Goal: Information Seeking & Learning: Learn about a topic

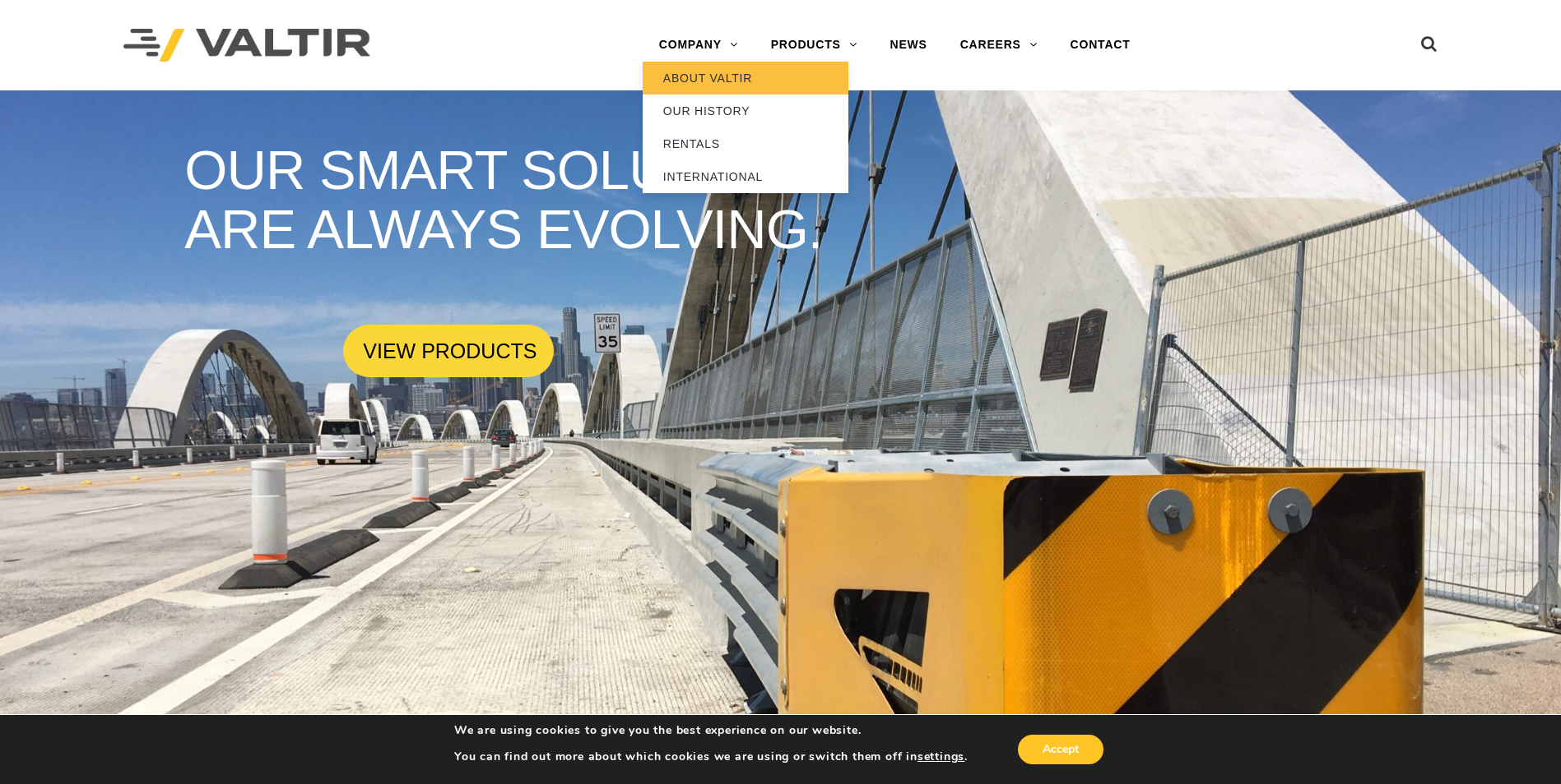
click at [692, 82] on link "ABOUT VALTIR" at bounding box center [746, 78] width 206 height 33
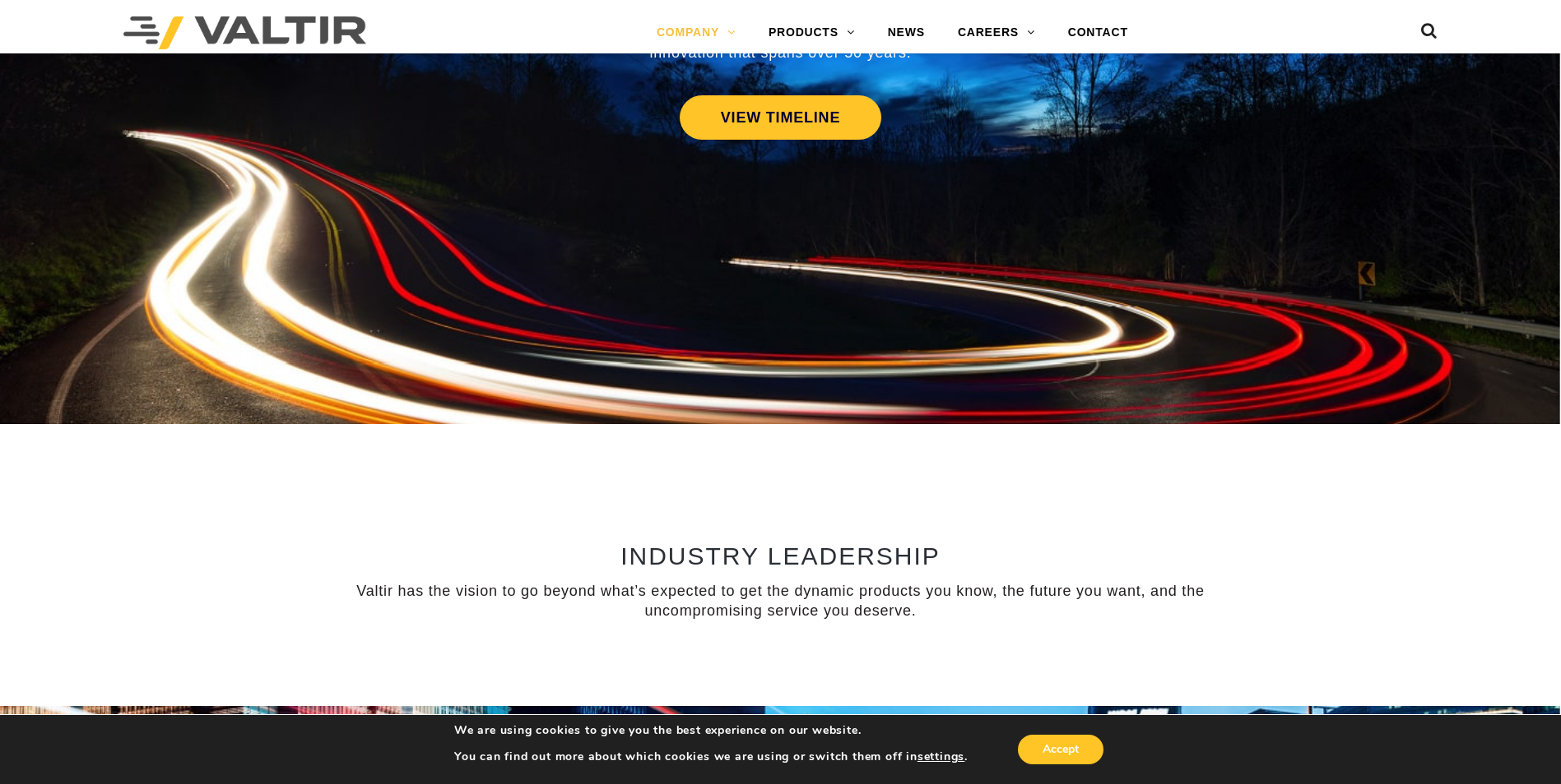
scroll to position [740, 0]
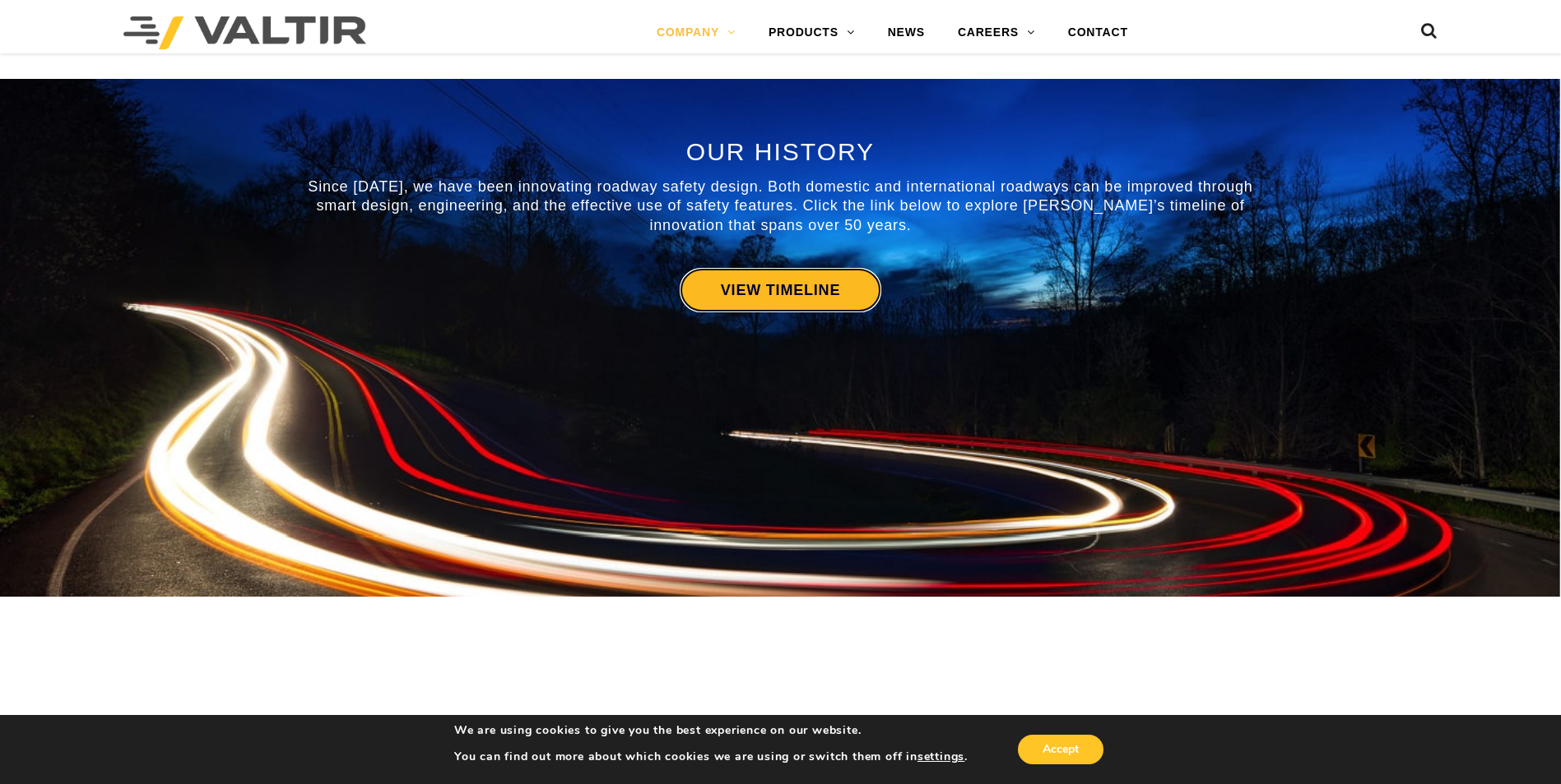
click at [779, 299] on link "VIEW TIMELINE" at bounding box center [780, 290] width 202 height 44
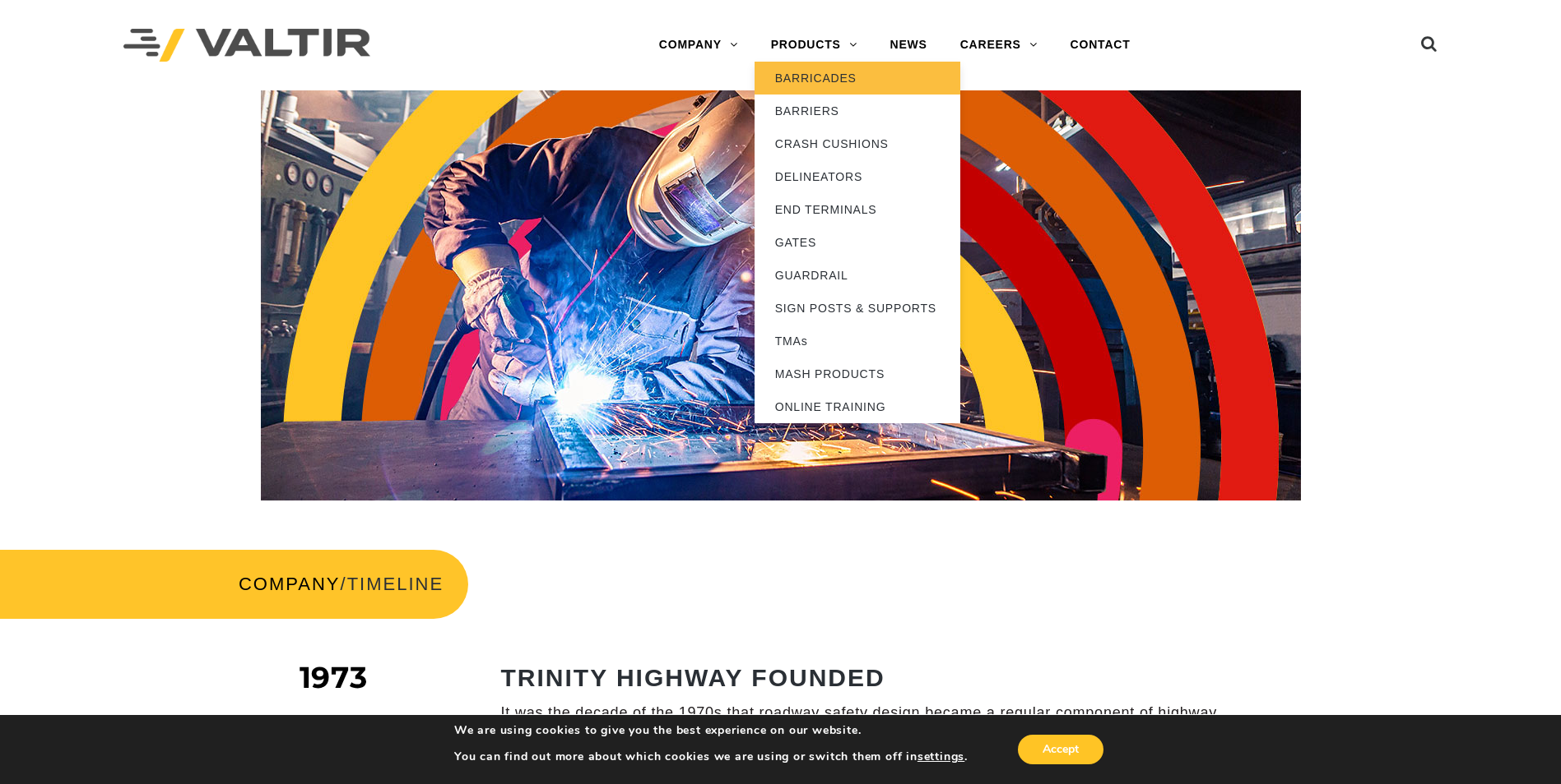
click at [807, 80] on link "BARRICADES" at bounding box center [857, 78] width 206 height 33
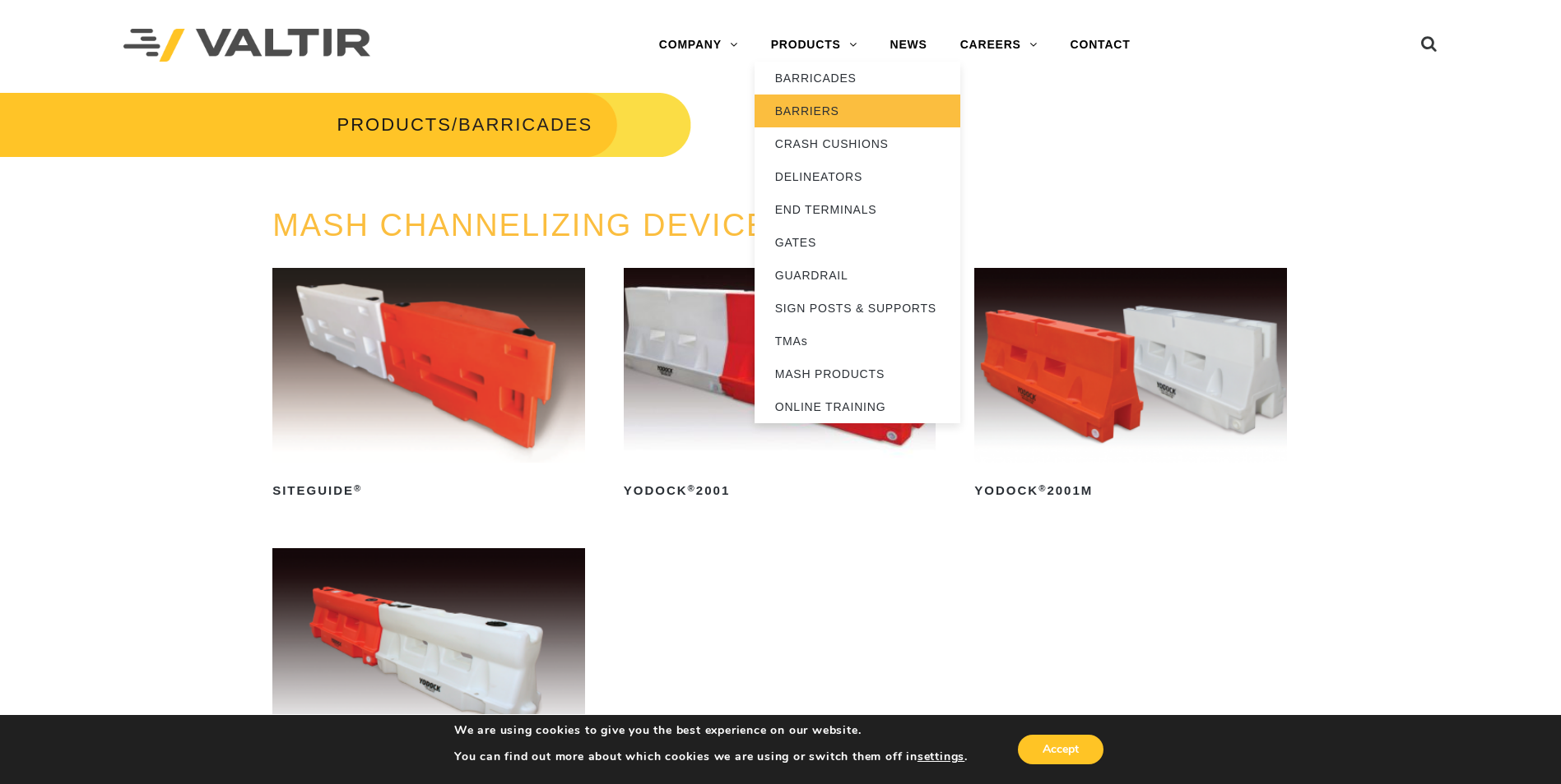
click at [825, 118] on link "BARRIERS" at bounding box center [857, 110] width 206 height 33
click at [813, 115] on link "BARRIERS" at bounding box center [857, 110] width 206 height 33
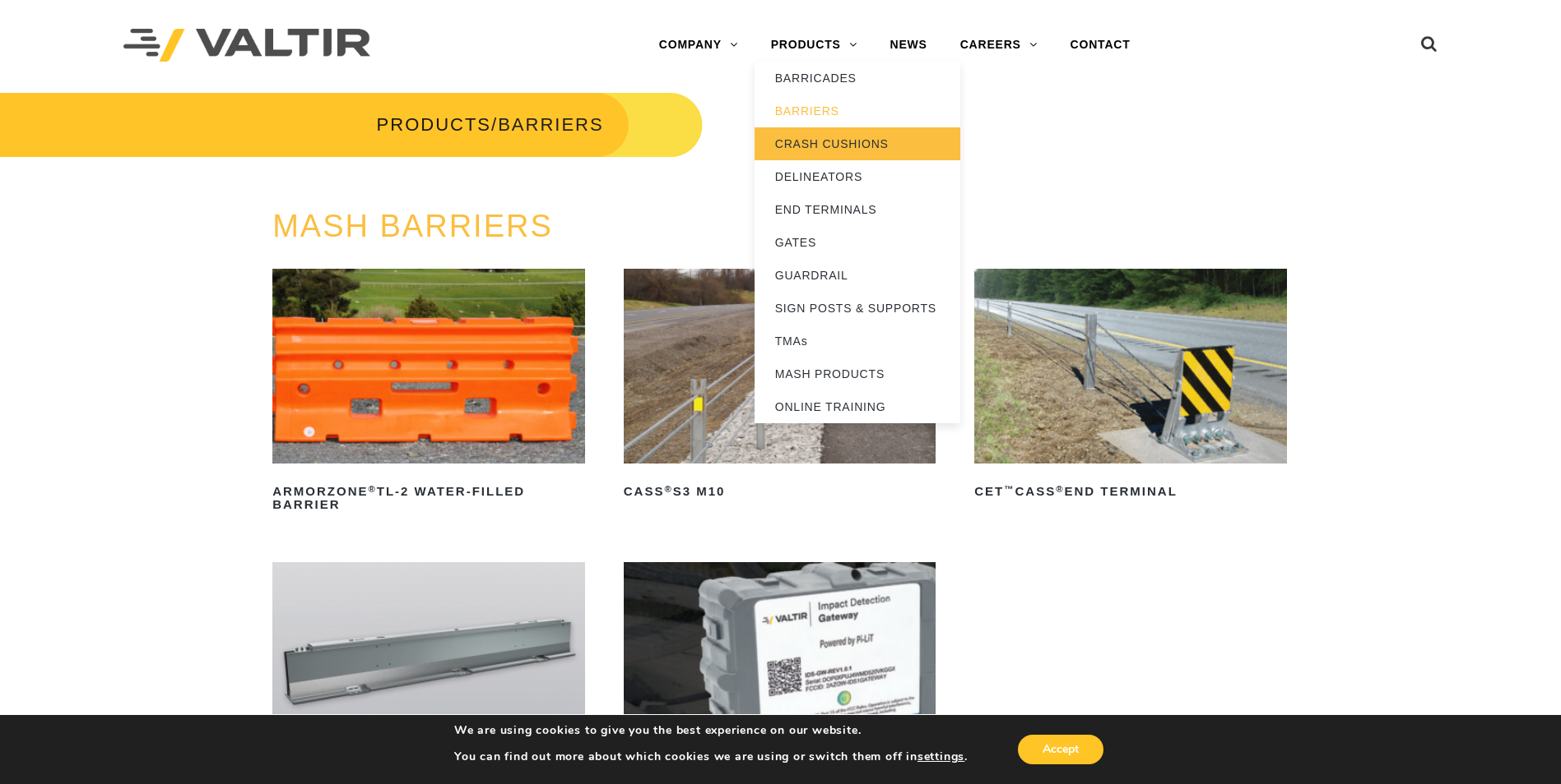
click at [833, 148] on link "CRASH CUSHIONS" at bounding box center [857, 143] width 206 height 33
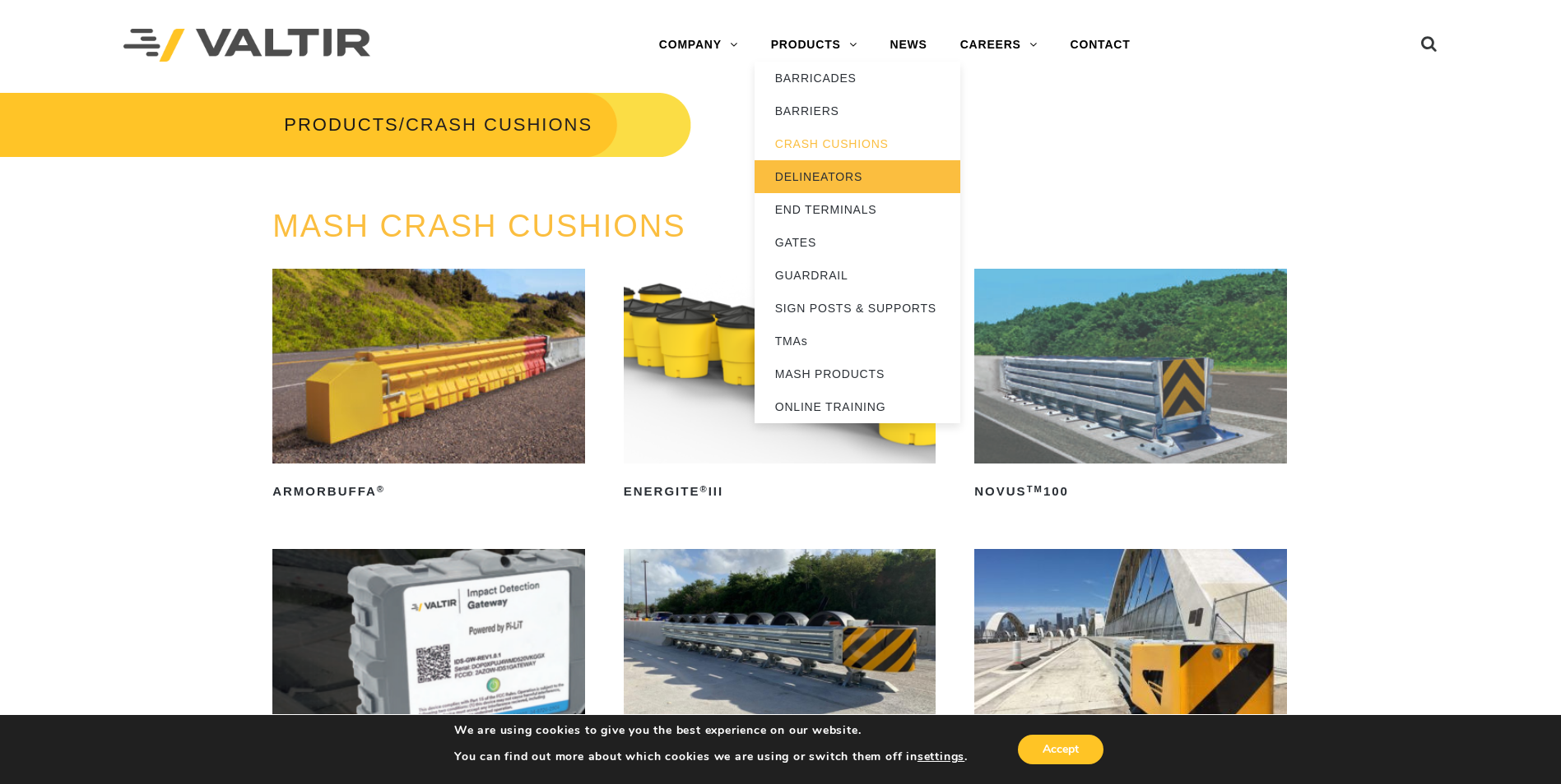
click at [807, 173] on link "DELINEATORS" at bounding box center [857, 176] width 206 height 33
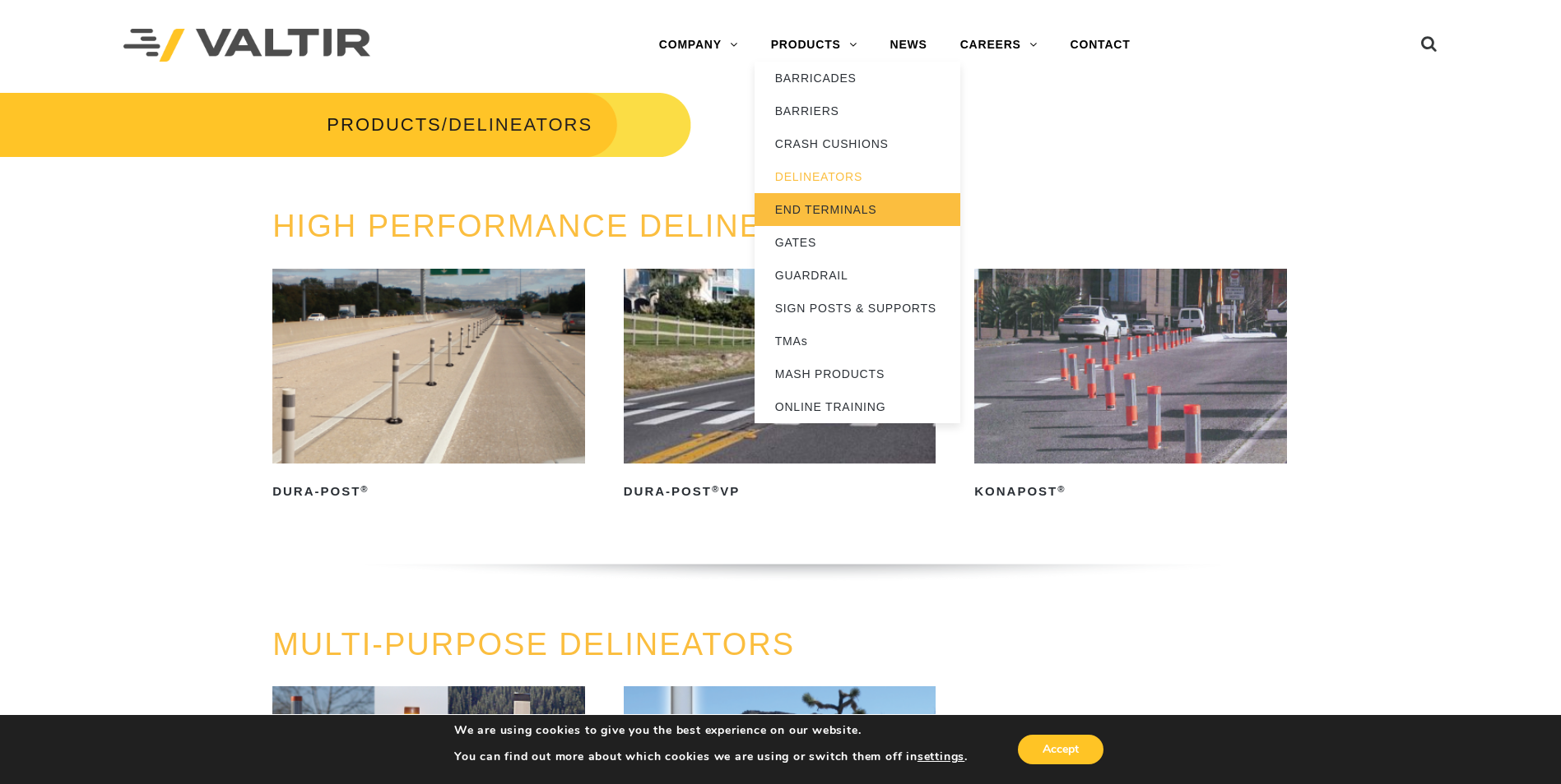
click at [815, 206] on link "END TERMINALS" at bounding box center [857, 209] width 206 height 33
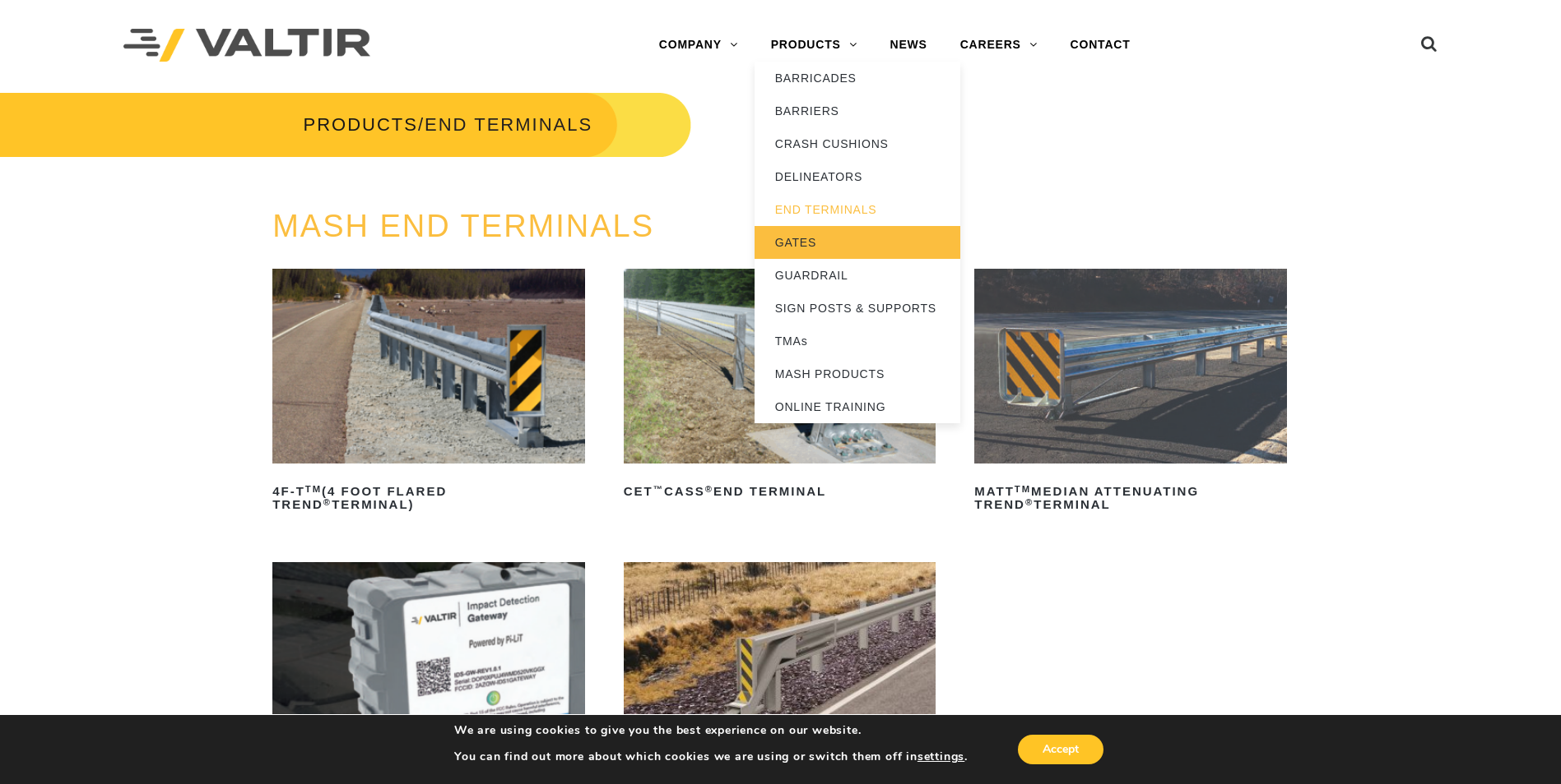
click at [807, 246] on link "GATES" at bounding box center [857, 242] width 206 height 33
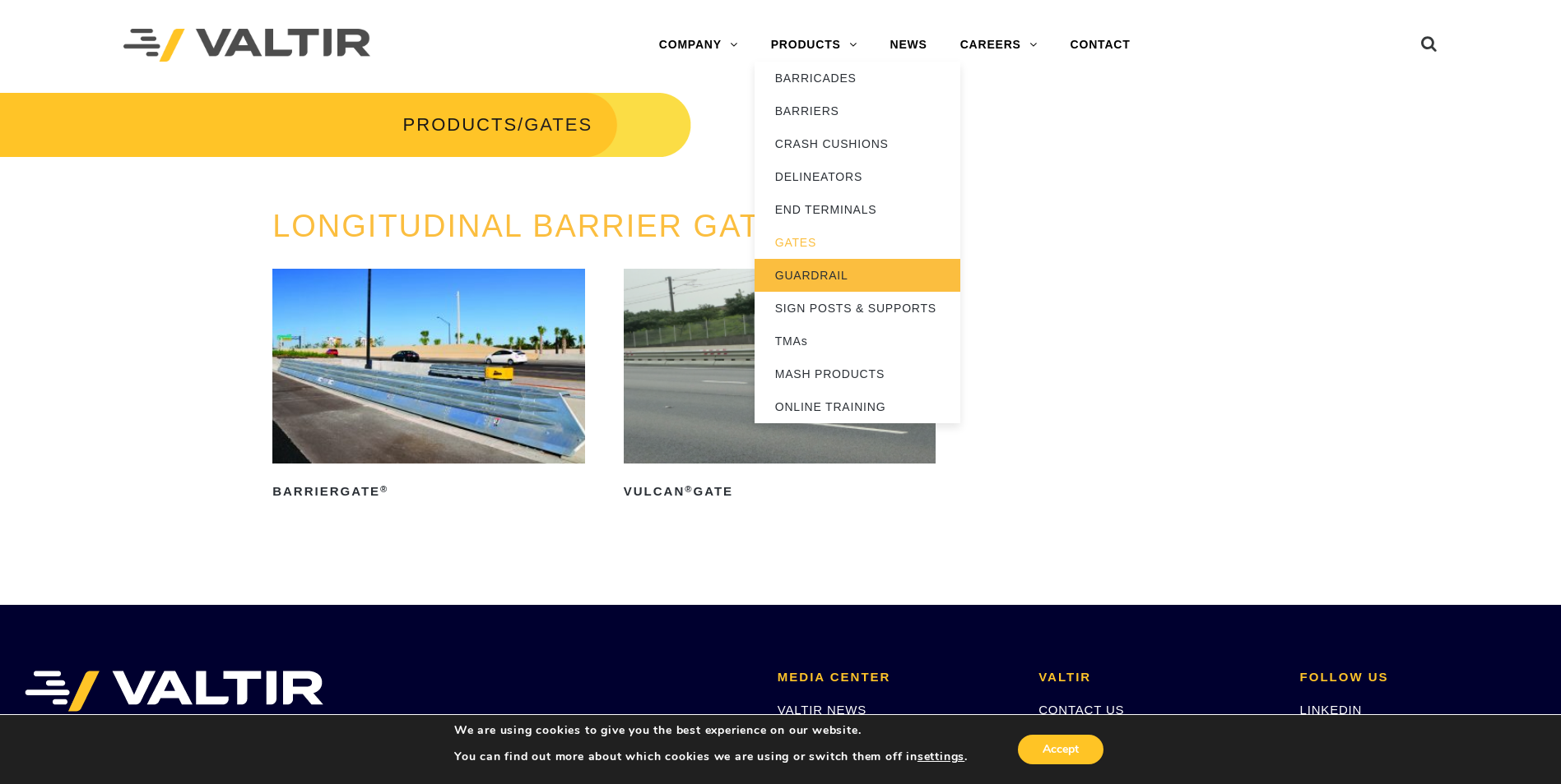
click at [819, 273] on link "GUARDRAIL" at bounding box center [857, 275] width 206 height 33
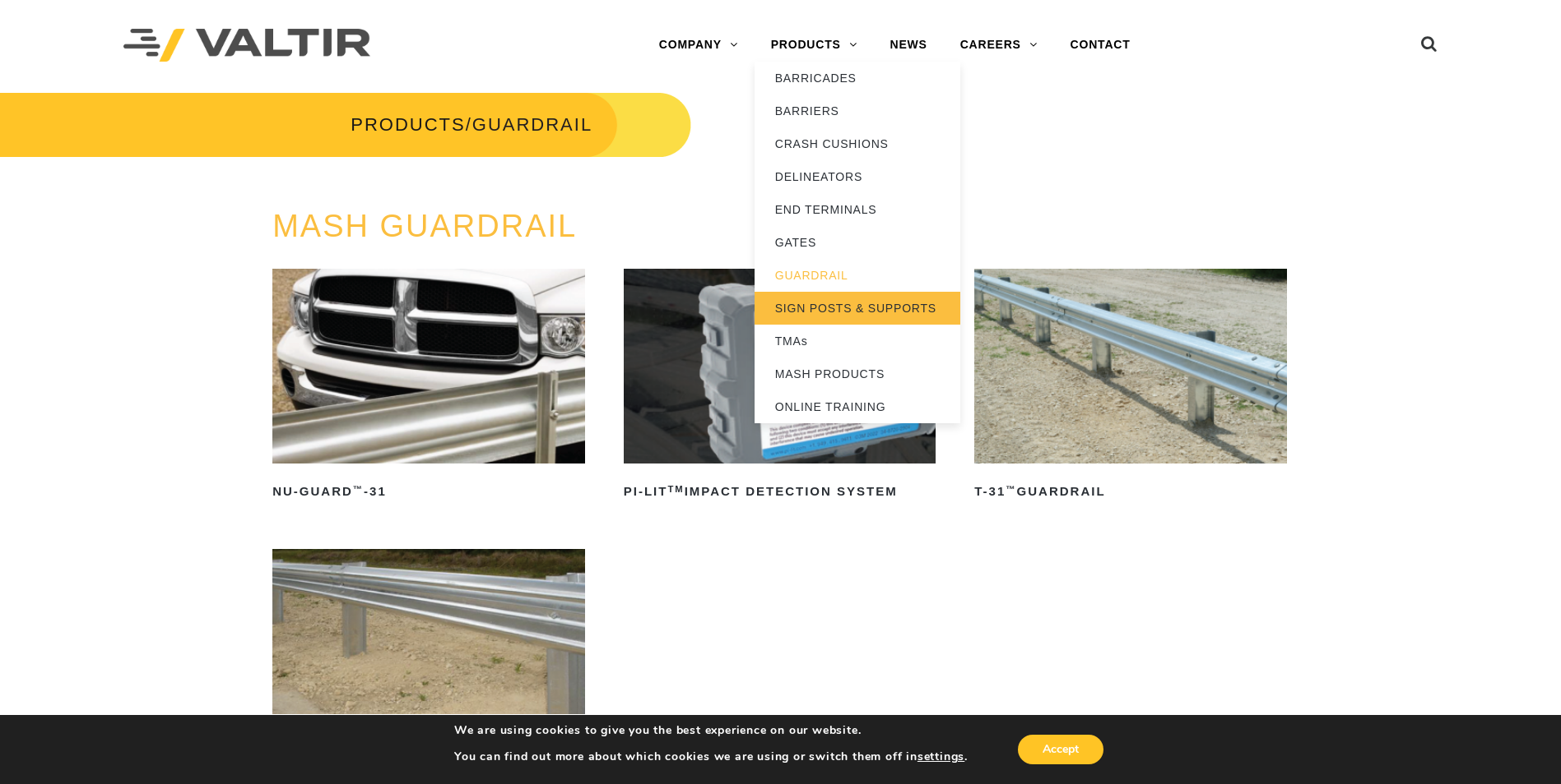
click at [813, 310] on link "SIGN POSTS & SUPPORTS" at bounding box center [857, 308] width 206 height 33
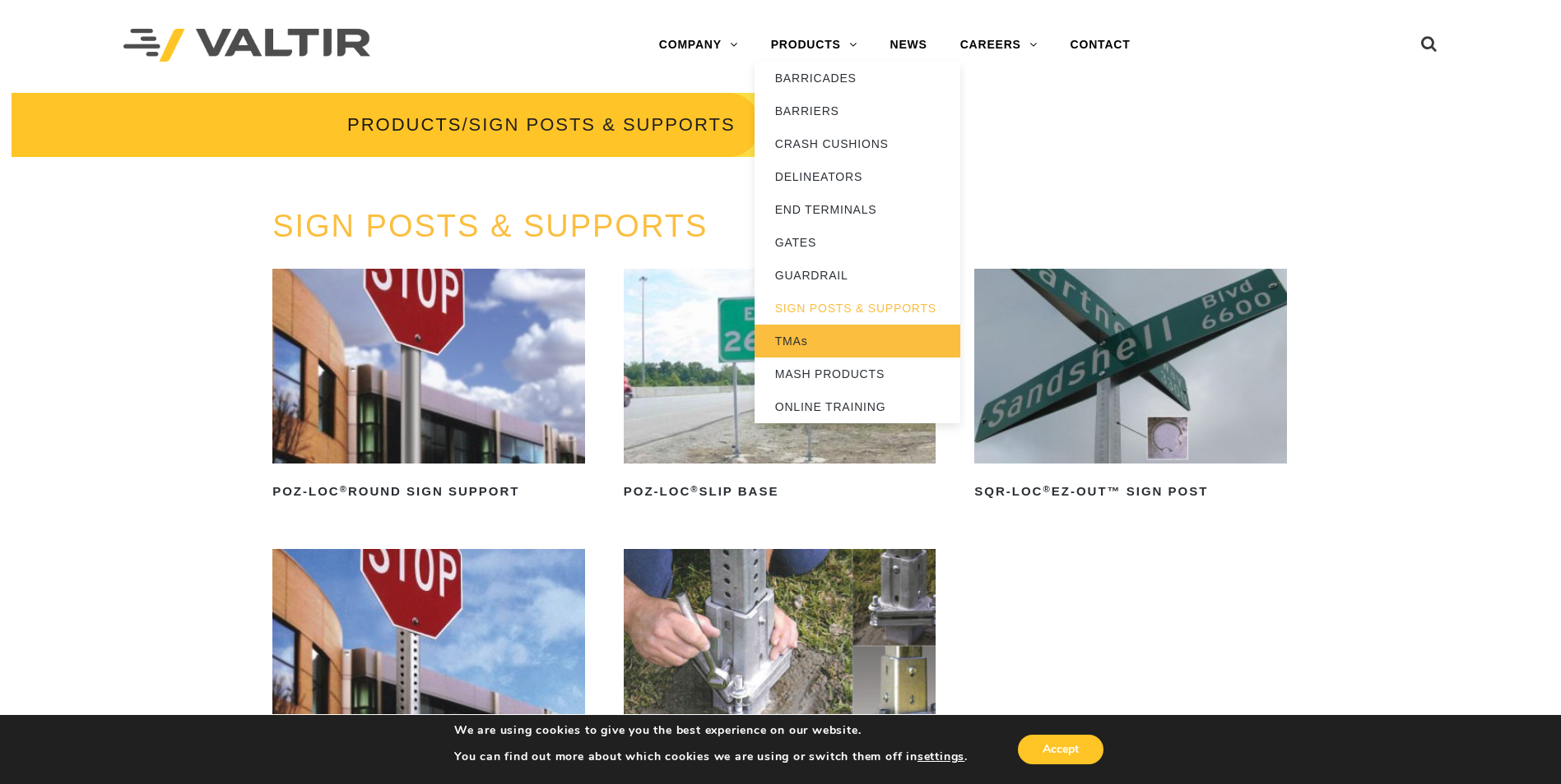
click at [796, 340] on link "TMAs" at bounding box center [857, 340] width 206 height 33
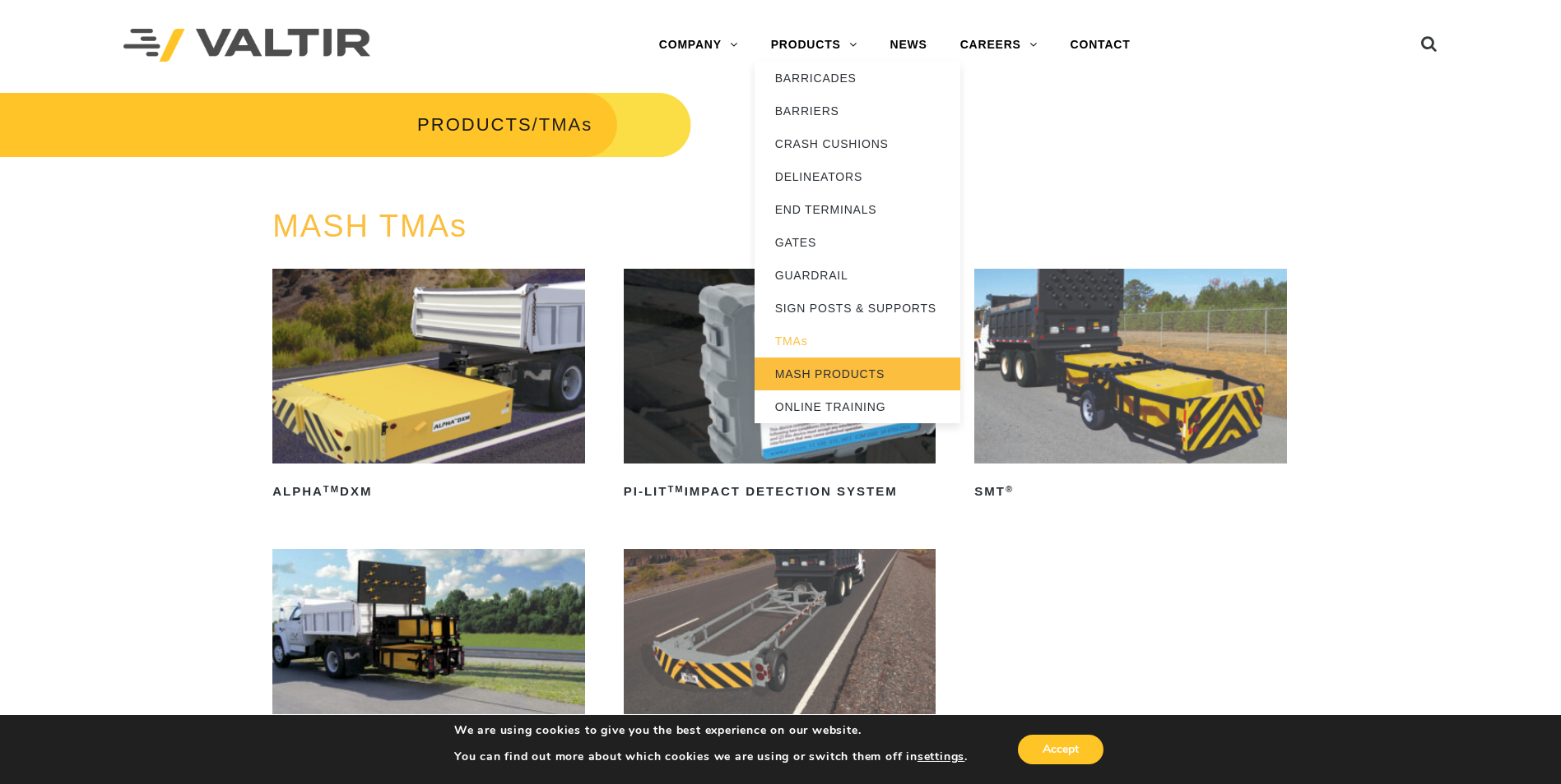
click at [807, 372] on link "MASH PRODUCTS" at bounding box center [857, 374] width 206 height 33
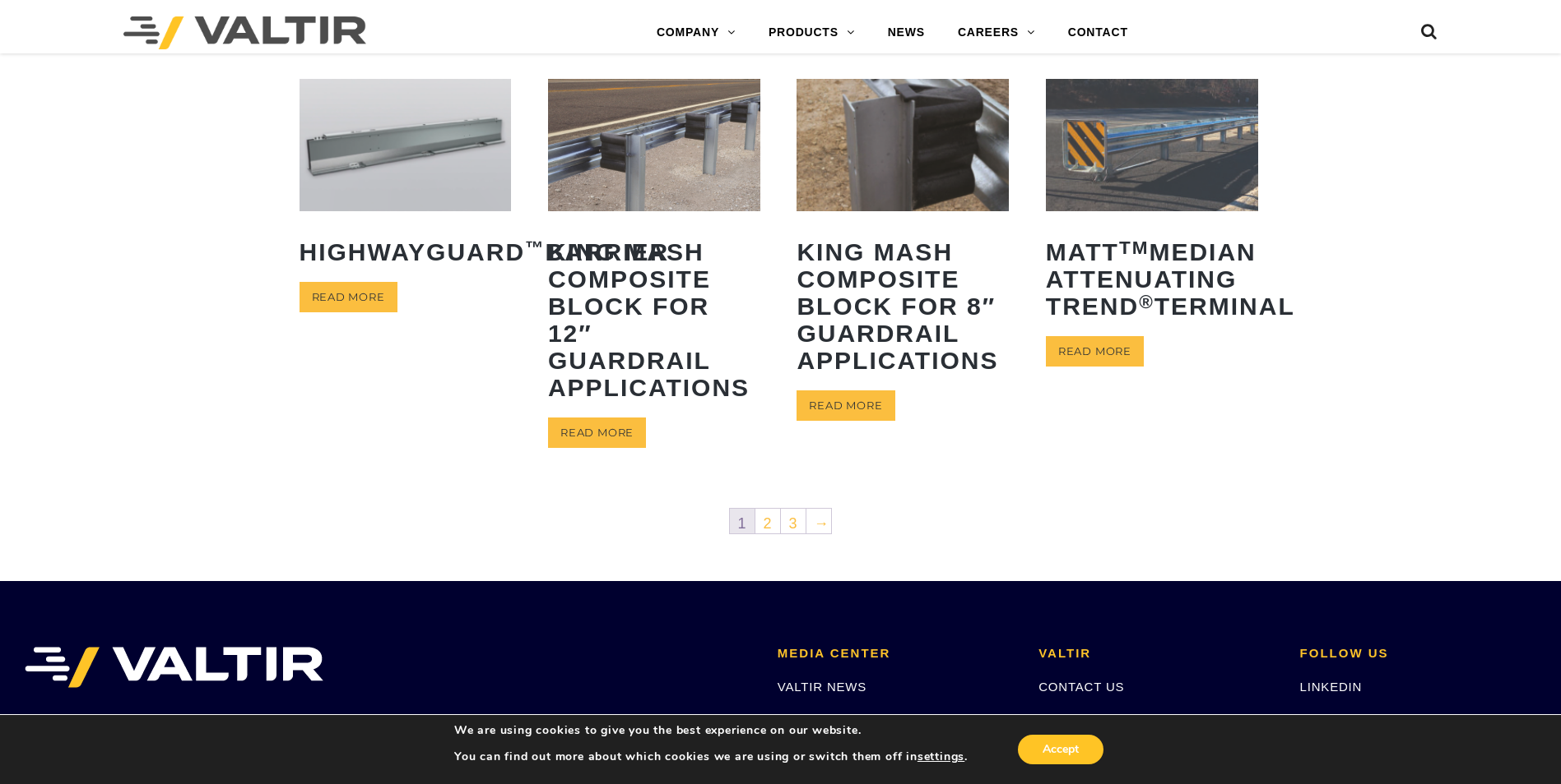
scroll to position [740, 0]
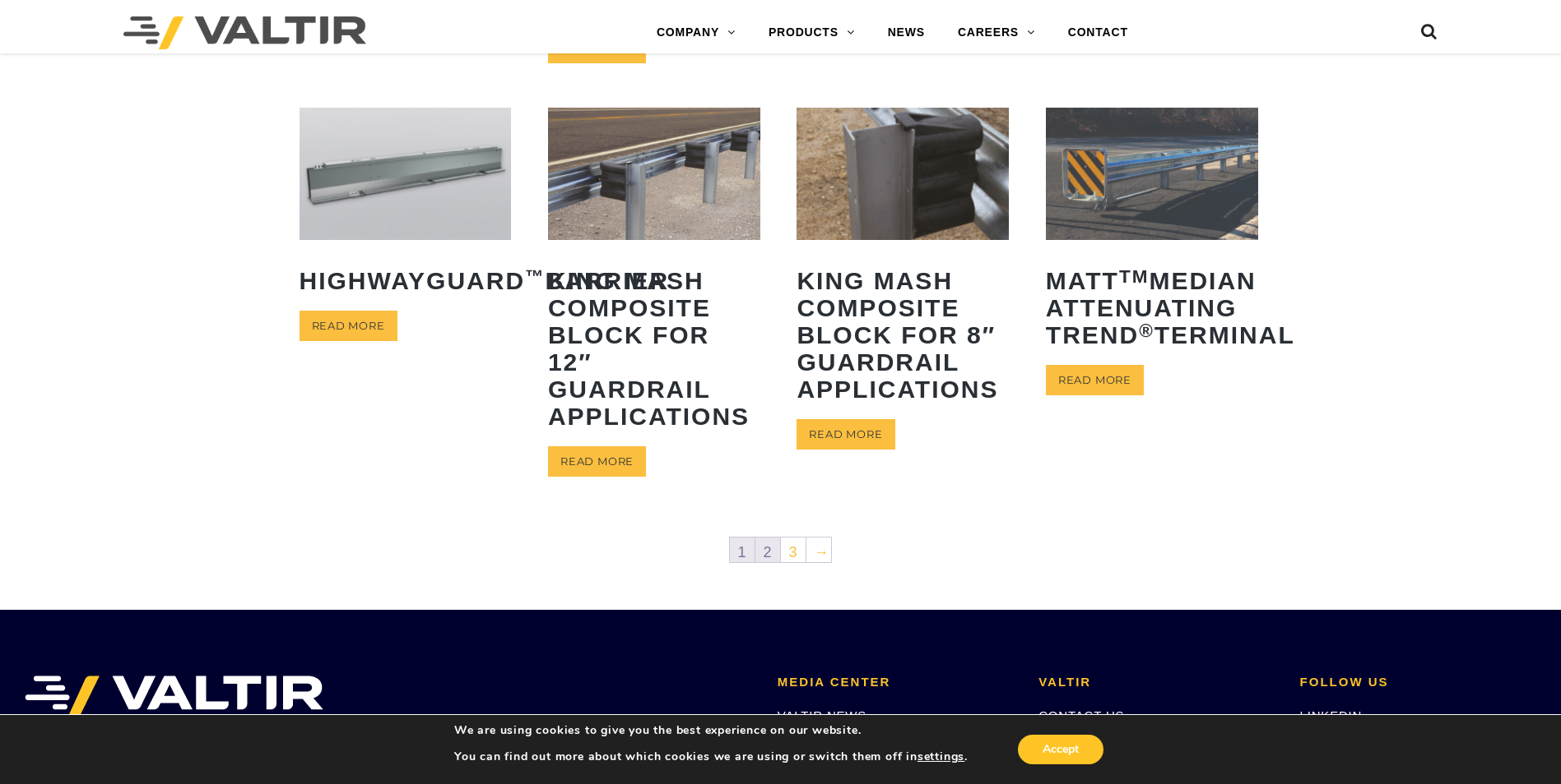
click at [768, 558] on link "2" at bounding box center [768, 550] width 25 height 25
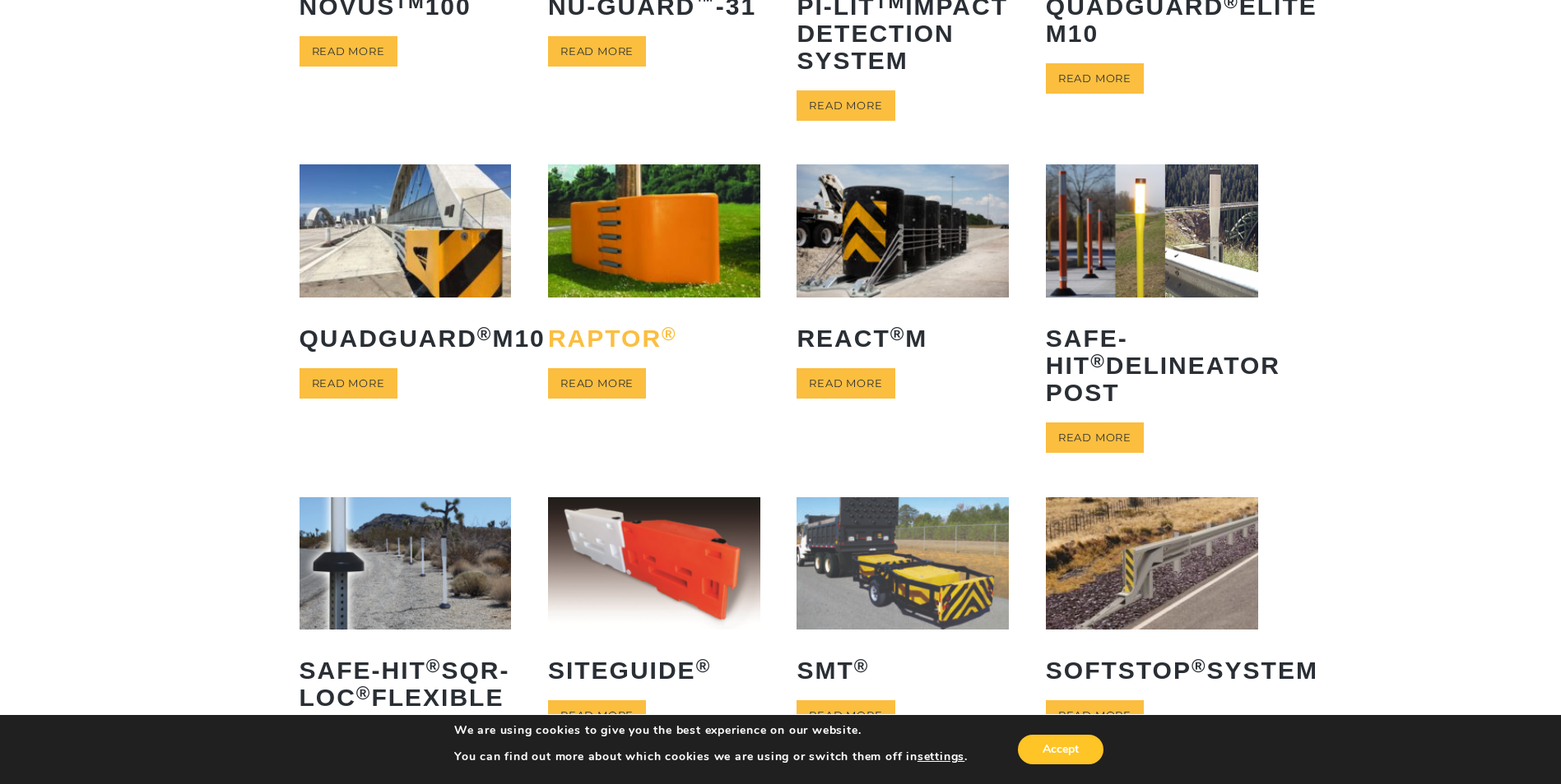
scroll to position [329, 0]
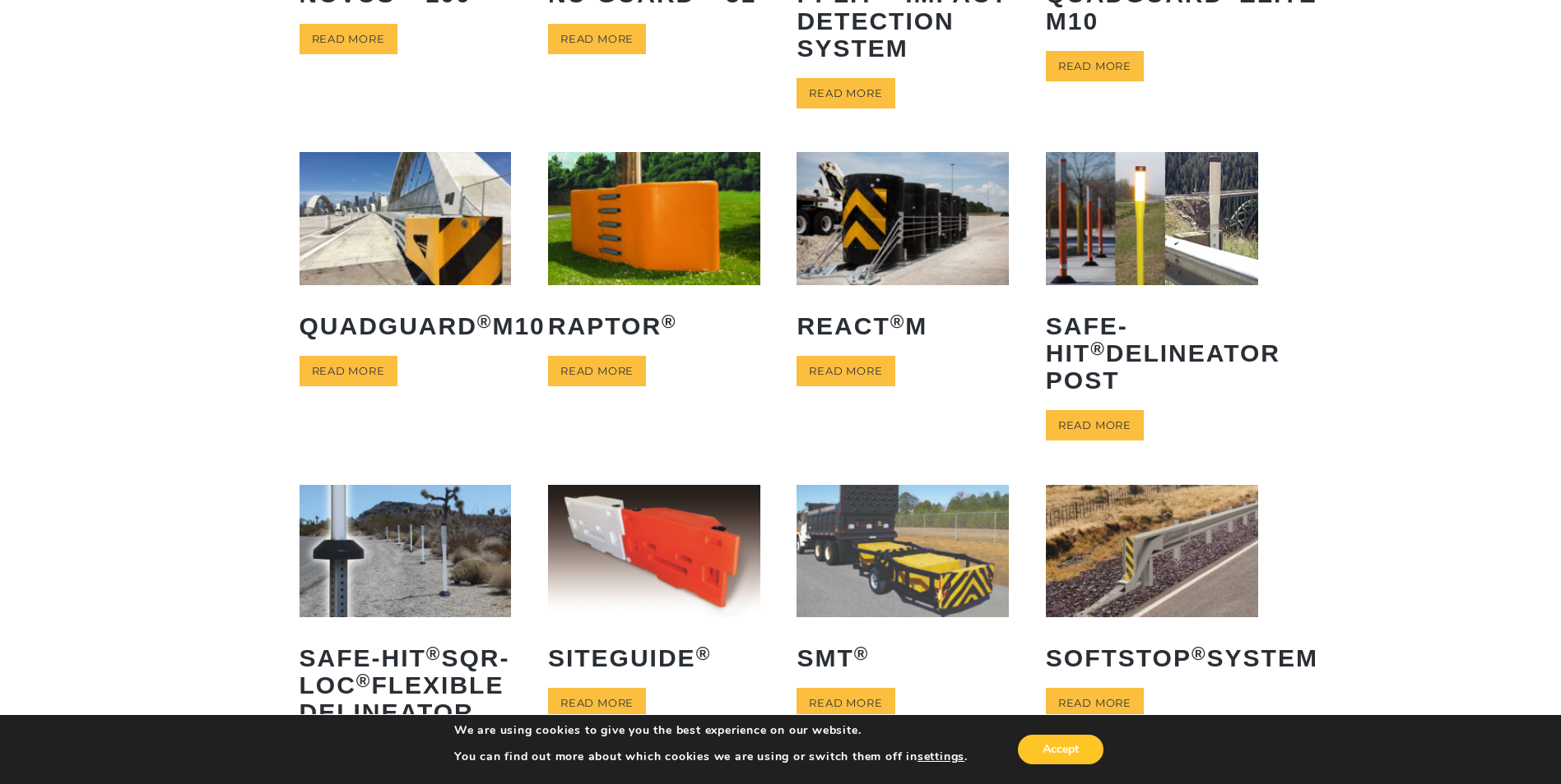
click at [438, 275] on img at bounding box center [406, 218] width 212 height 133
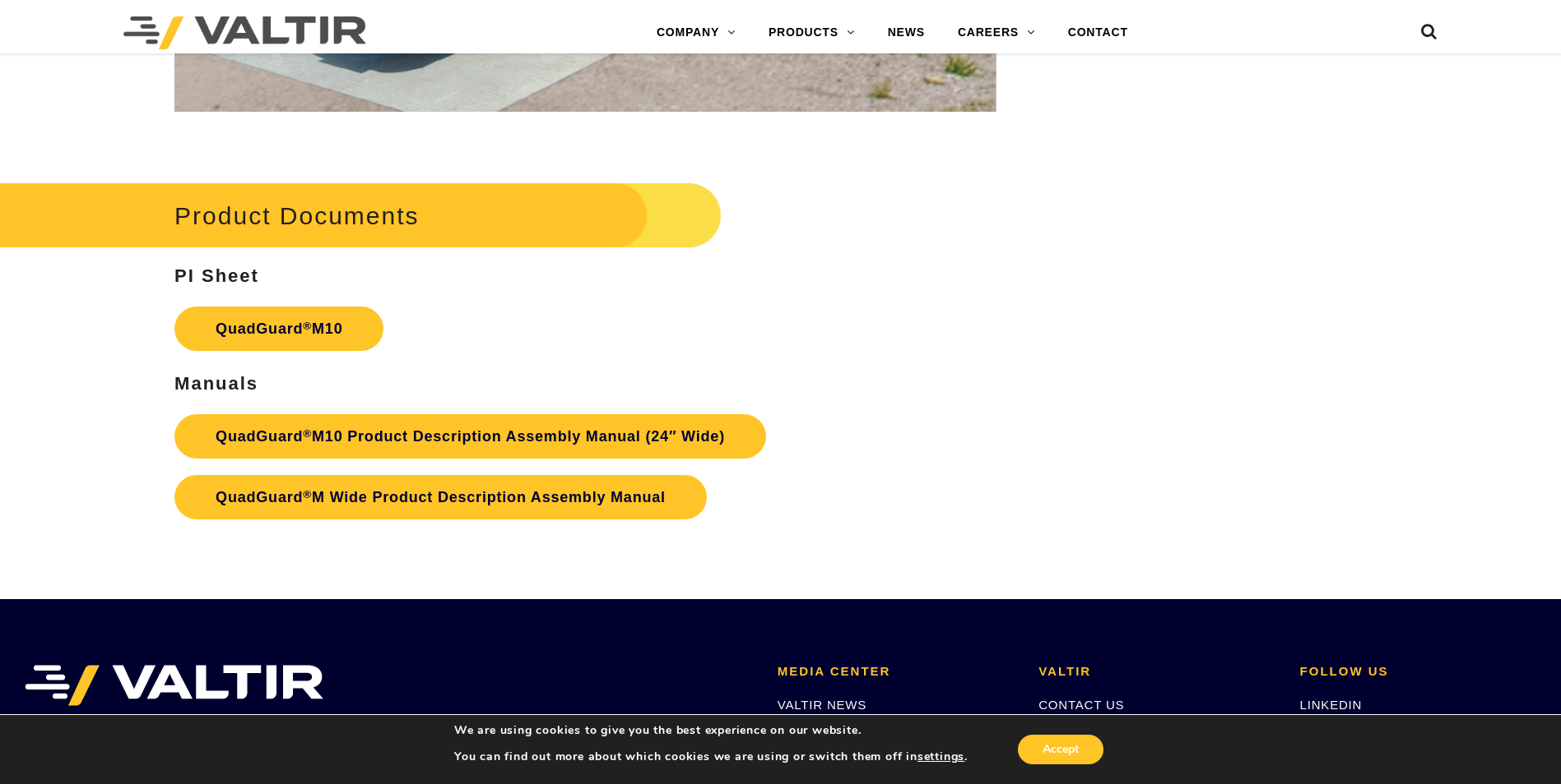
scroll to position [5998, 0]
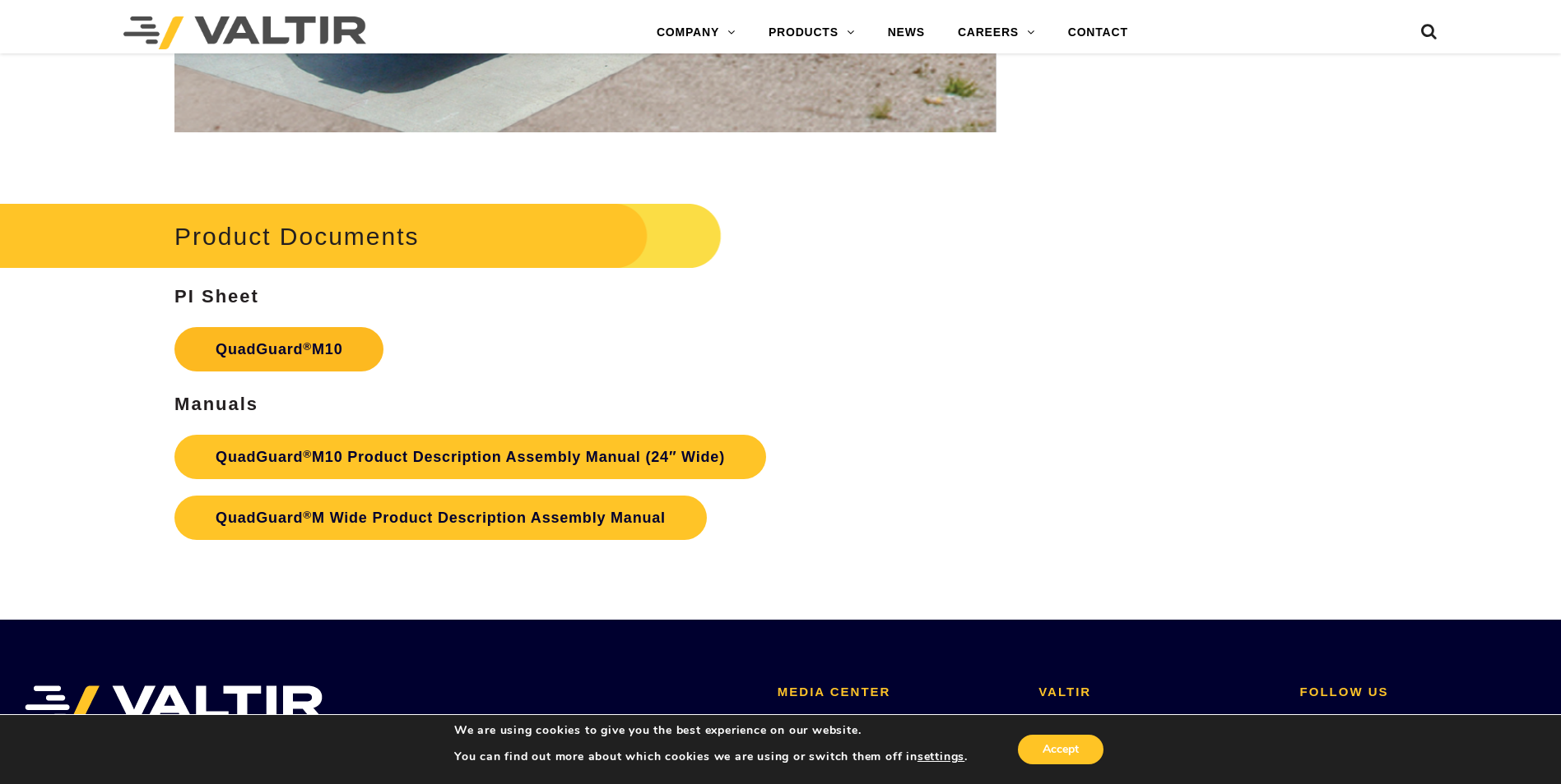
click at [281, 349] on link "QuadGuard ® M10" at bounding box center [279, 349] width 209 height 44
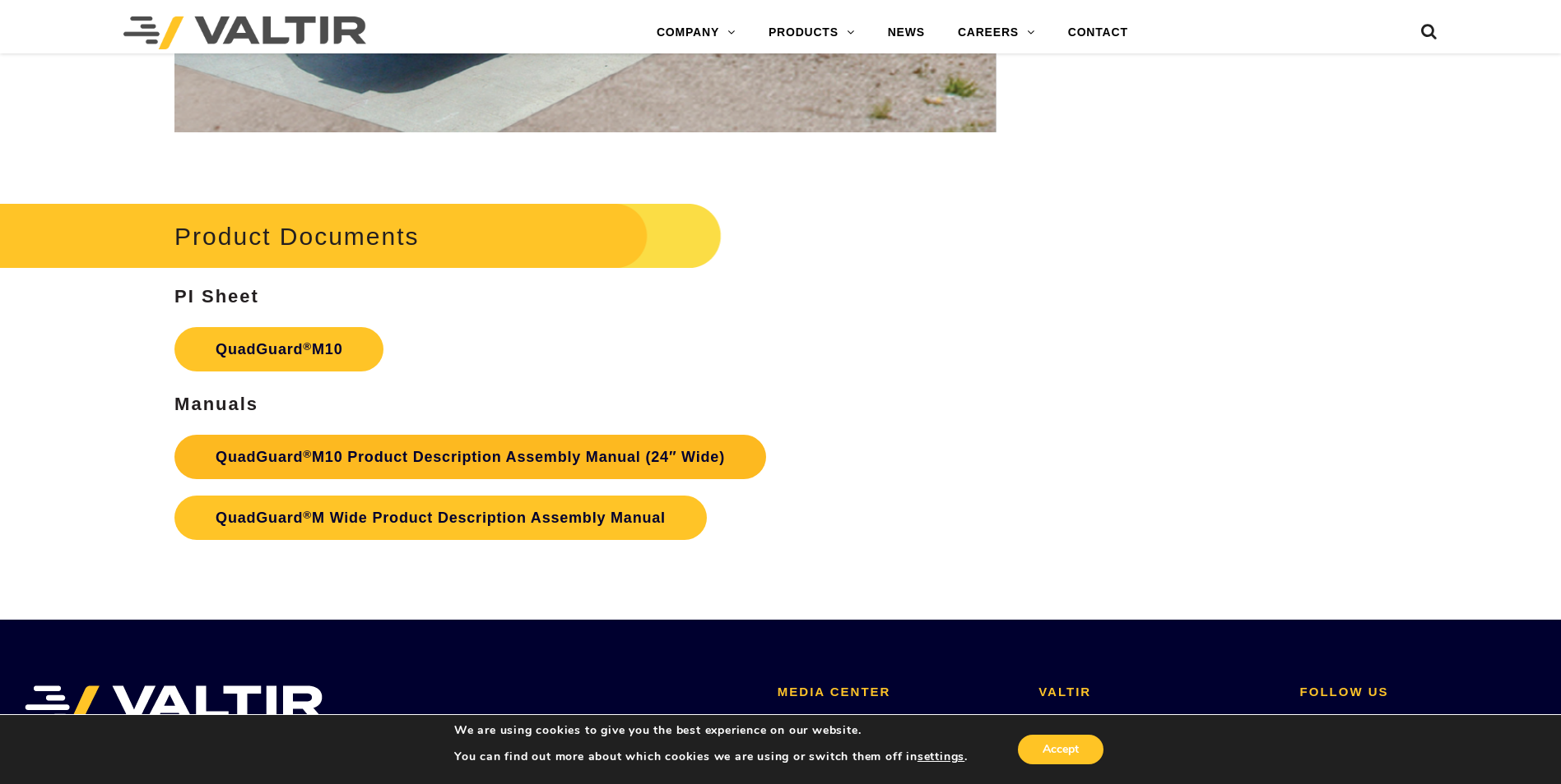
click at [544, 456] on link "QuadGuard ® M10 Product Description Assembly Manual (24″ Wide)" at bounding box center [470, 457] width 592 height 44
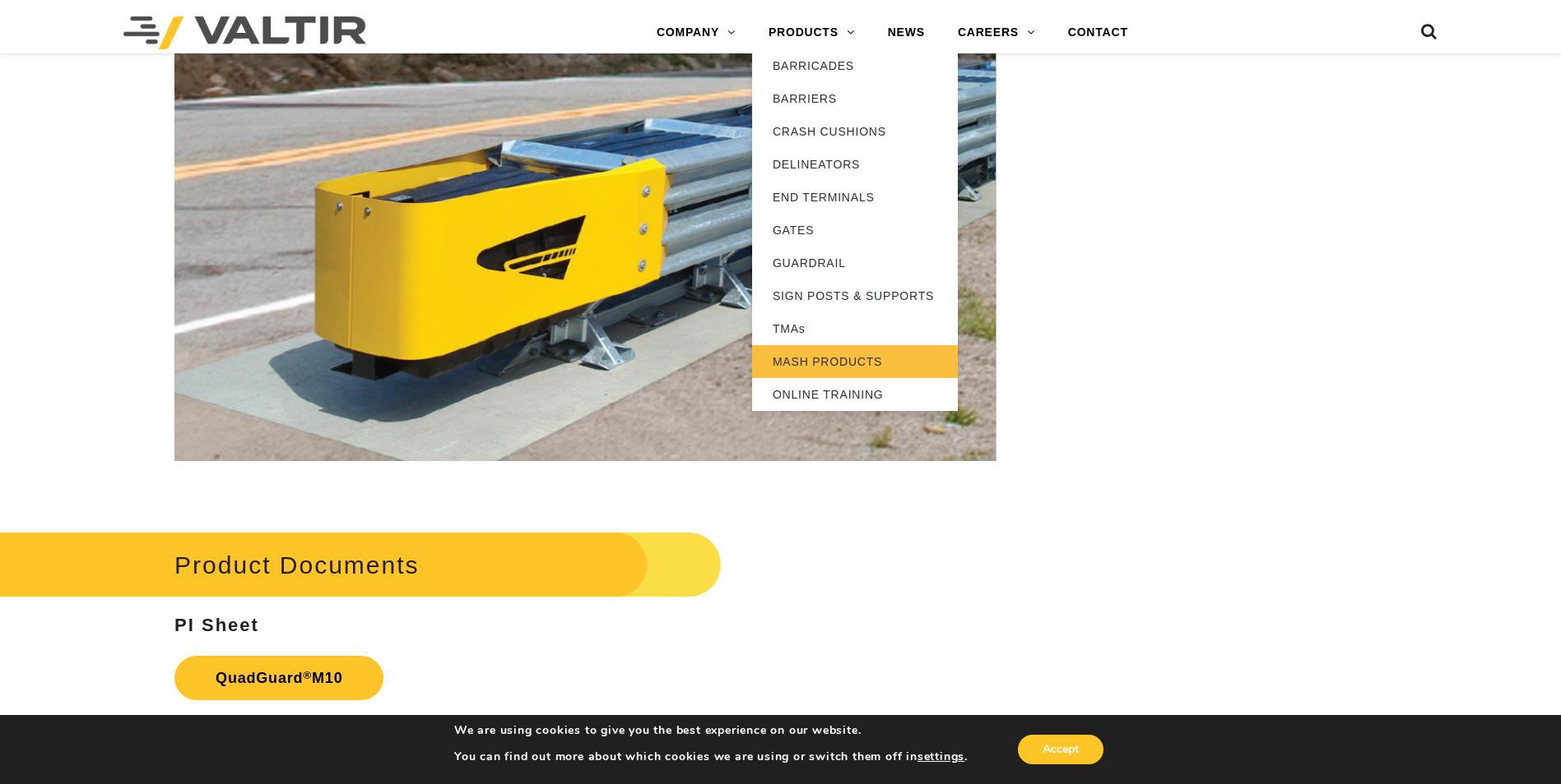
click at [849, 362] on link "MASH PRODUCTS" at bounding box center [854, 362] width 206 height 33
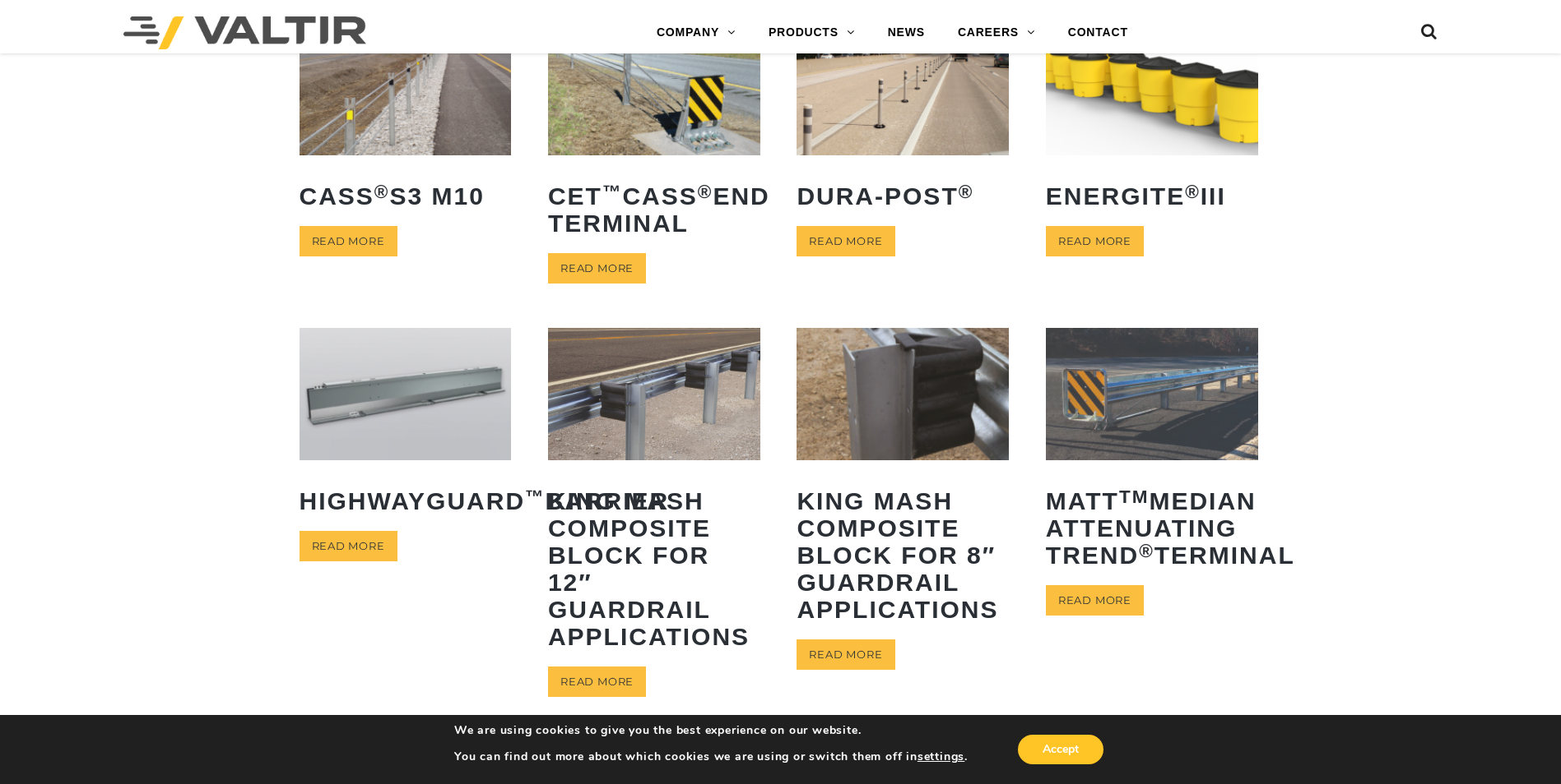
scroll to position [740, 0]
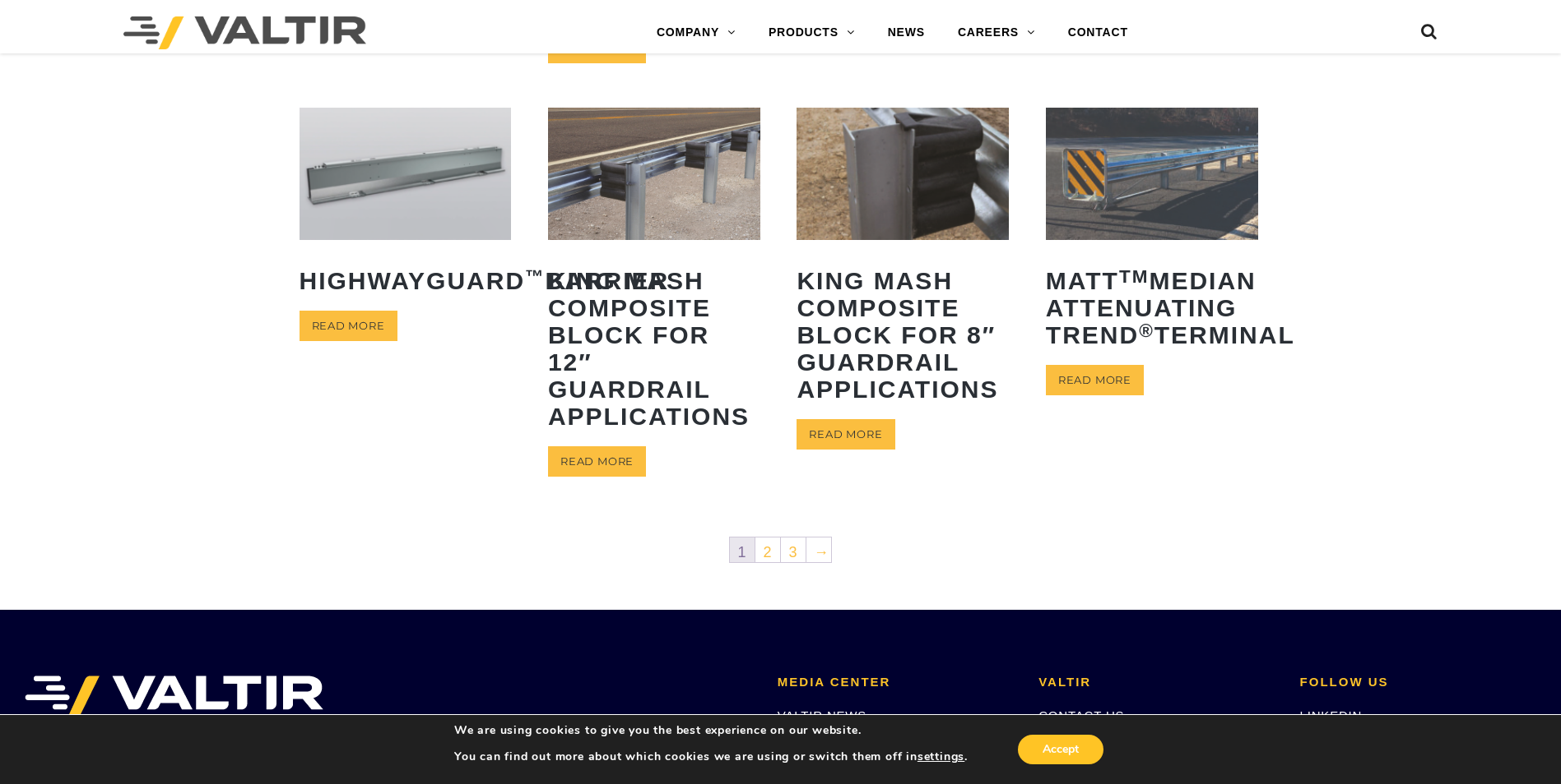
click at [418, 199] on img at bounding box center [406, 174] width 212 height 133
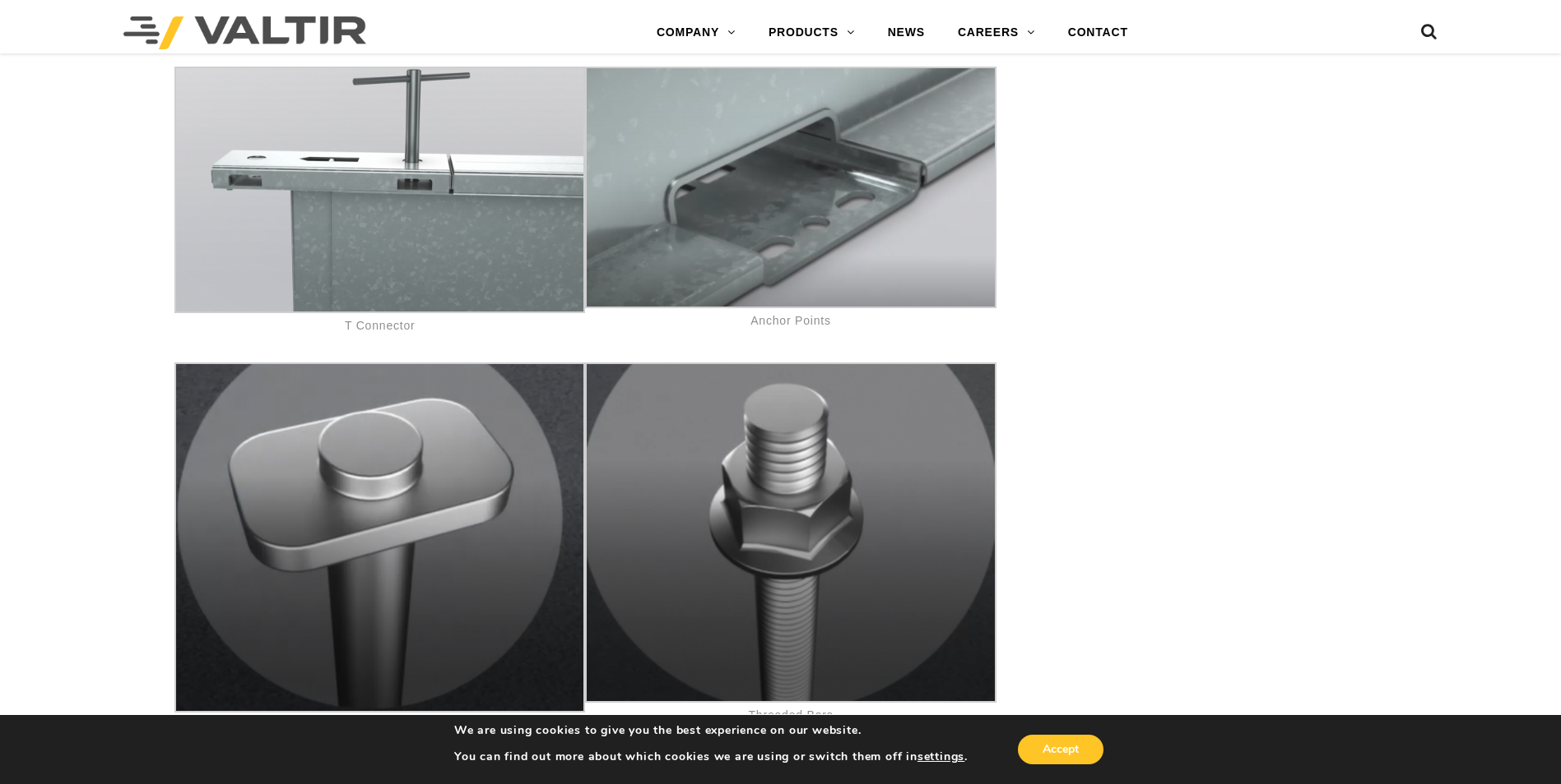
scroll to position [8879, 0]
